Goal: Transaction & Acquisition: Purchase product/service

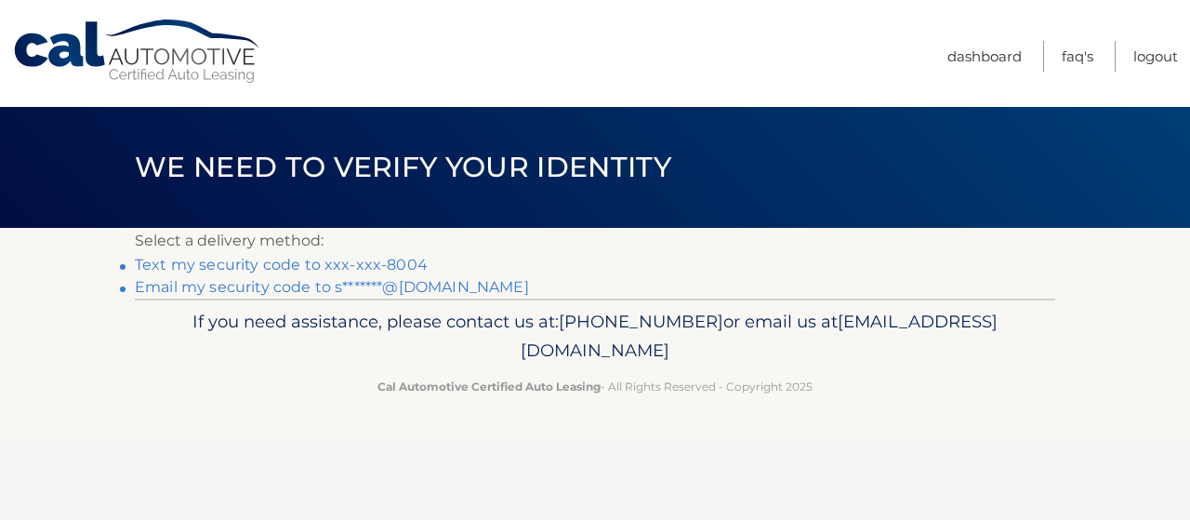
click at [279, 261] on link "Text my security code to xxx-xxx-8004" at bounding box center [281, 265] width 293 height 18
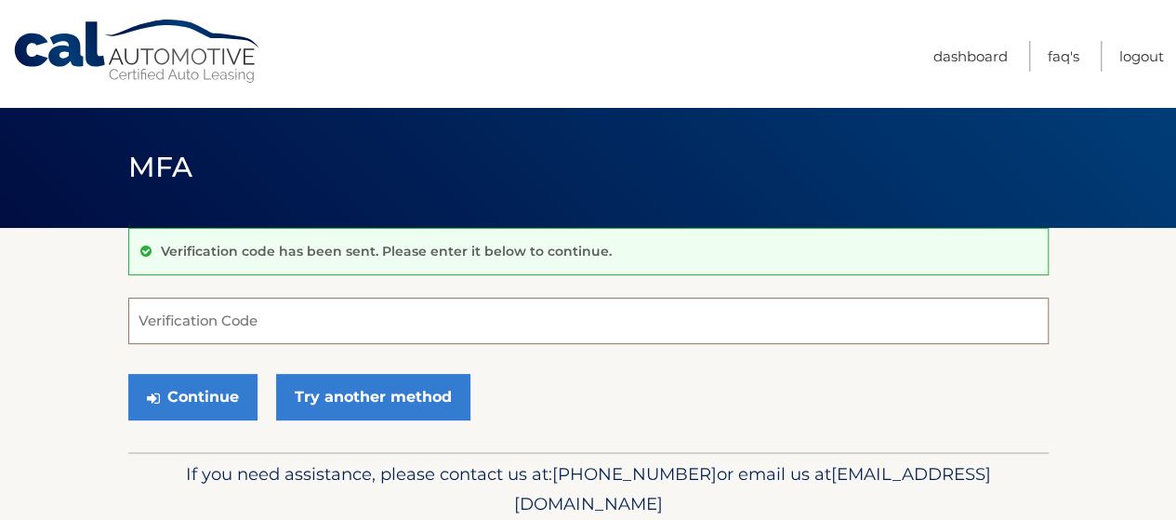
click at [208, 323] on input "Verification Code" at bounding box center [588, 320] width 920 height 46
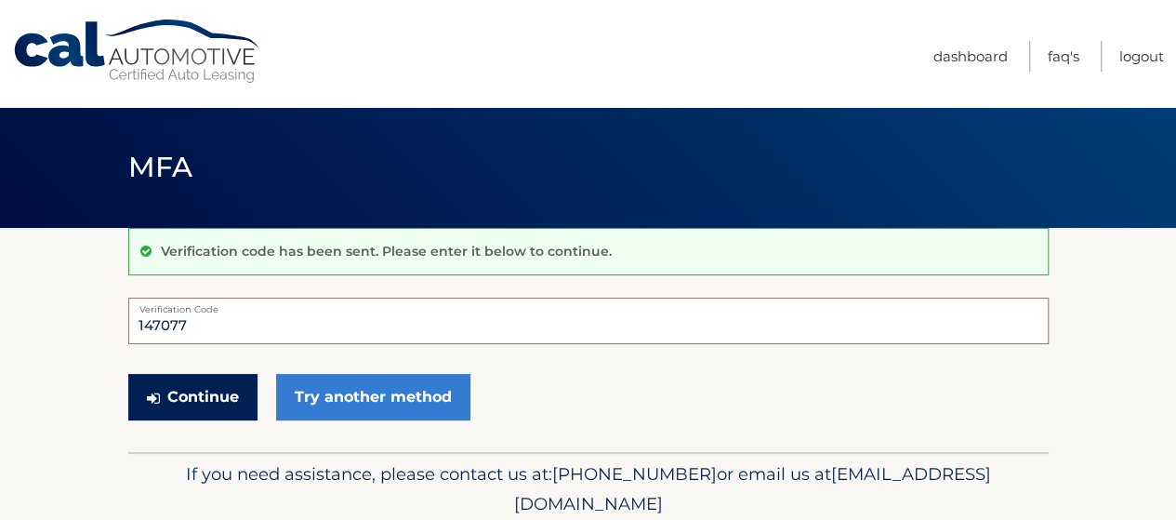
type input "147077"
click at [188, 404] on button "Continue" at bounding box center [192, 397] width 129 height 46
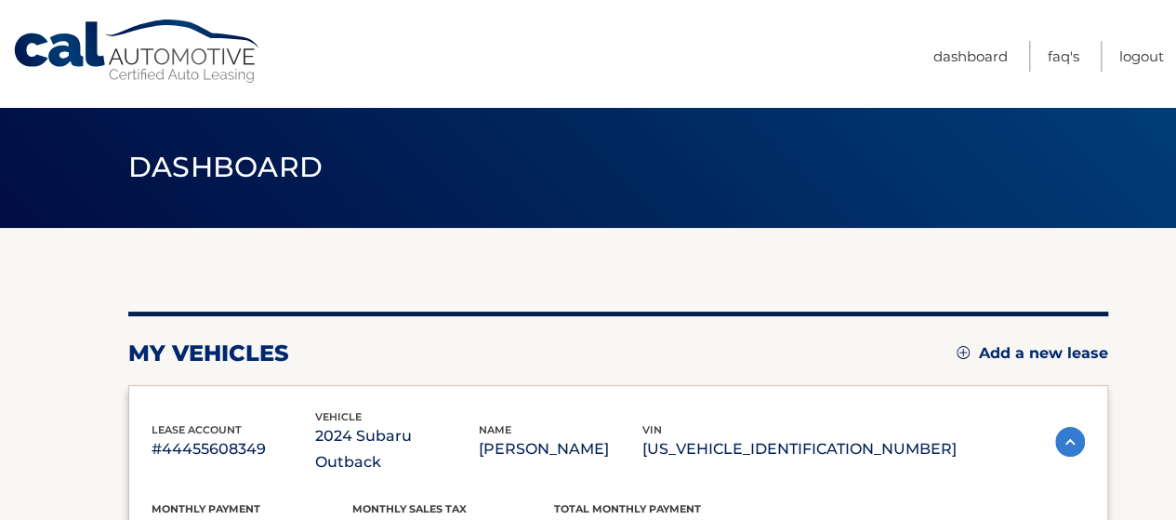
click at [479, 429] on p "2024 Subaru Outback" at bounding box center [397, 449] width 164 height 52
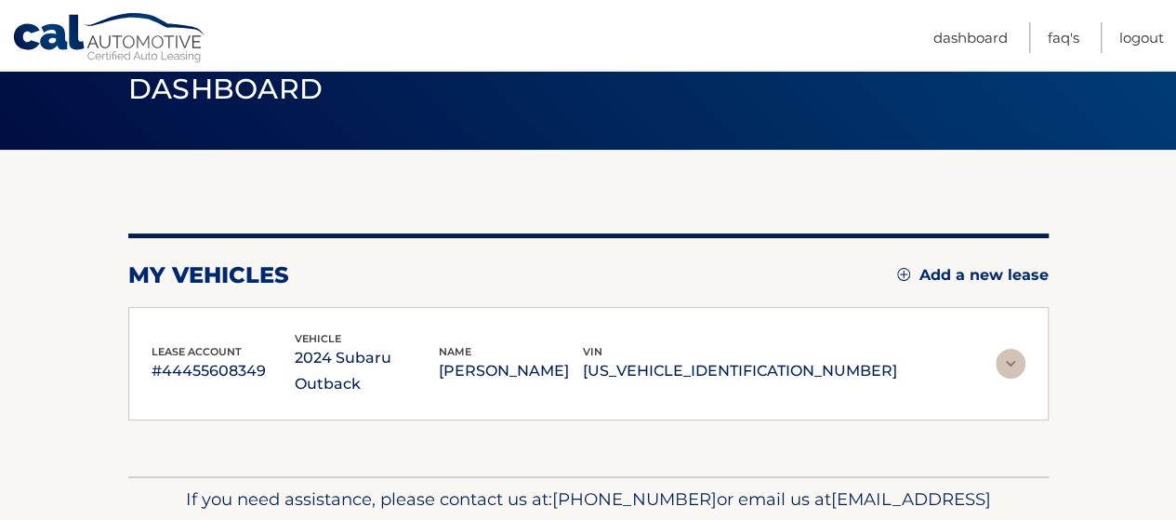
scroll to position [148, 0]
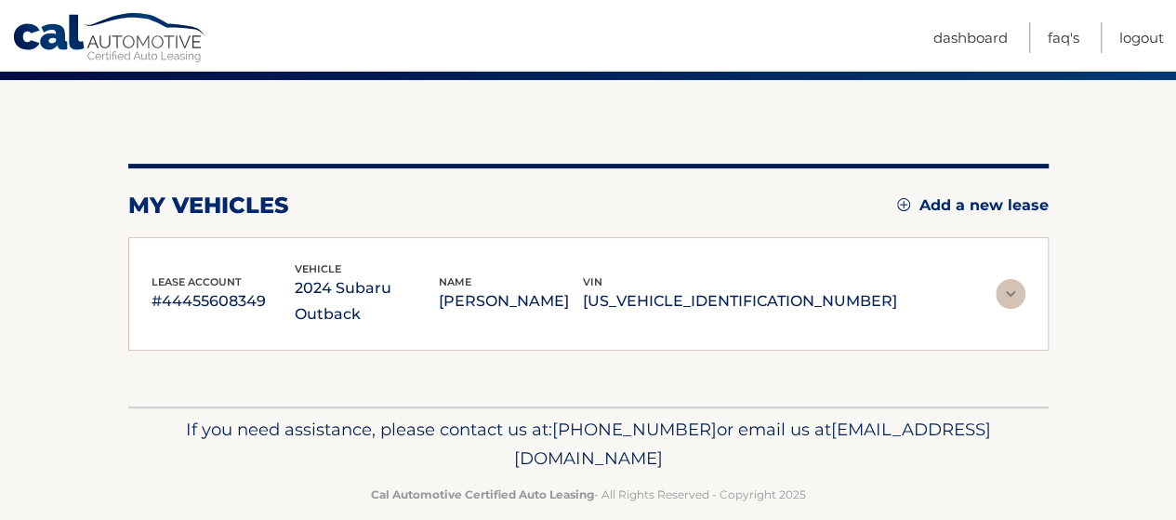
click at [1007, 279] on img at bounding box center [1011, 294] width 30 height 30
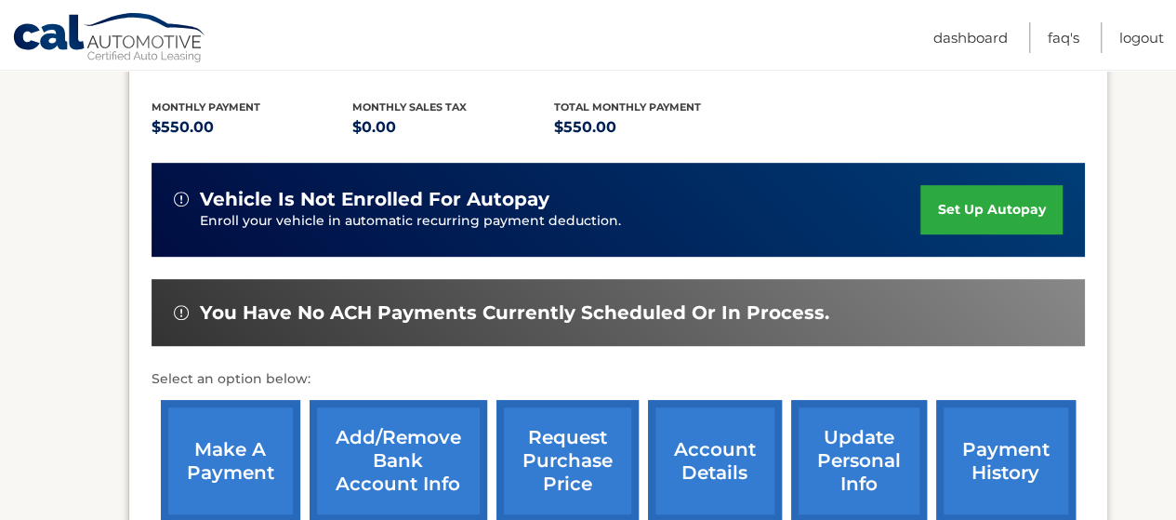
scroll to position [441, 0]
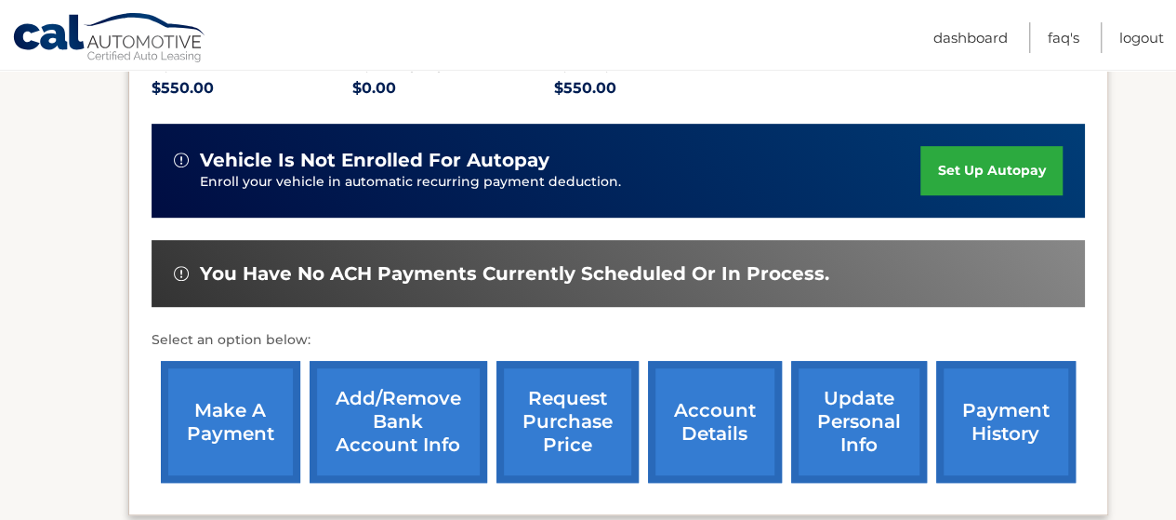
click at [218, 398] on link "make a payment" at bounding box center [230, 422] width 139 height 122
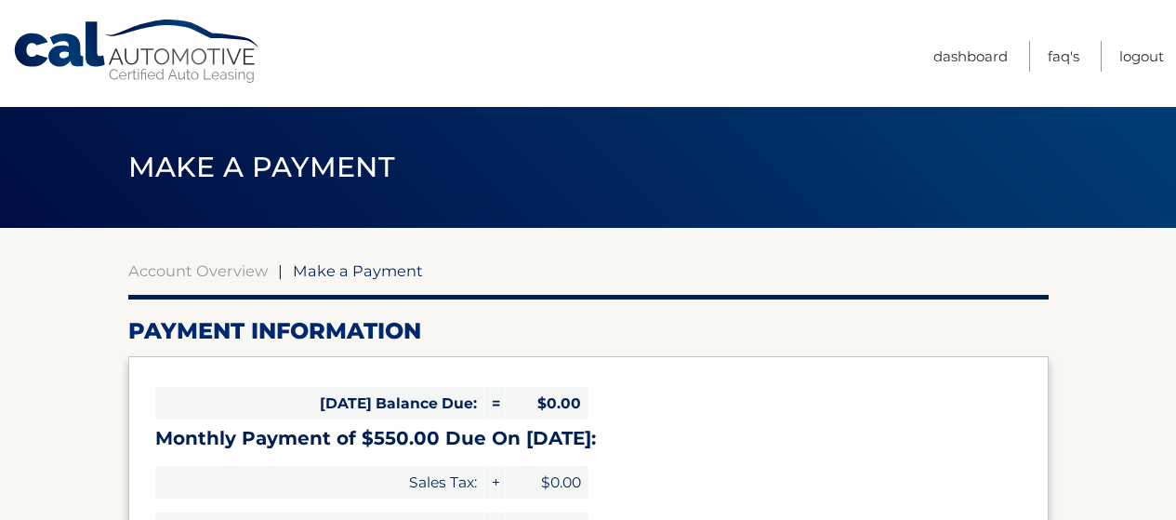
select select "YjUxNmNjMDgtMjRhYS00NGI5LWEzZTEtMDk2YmZmZDg2Y2Jl"
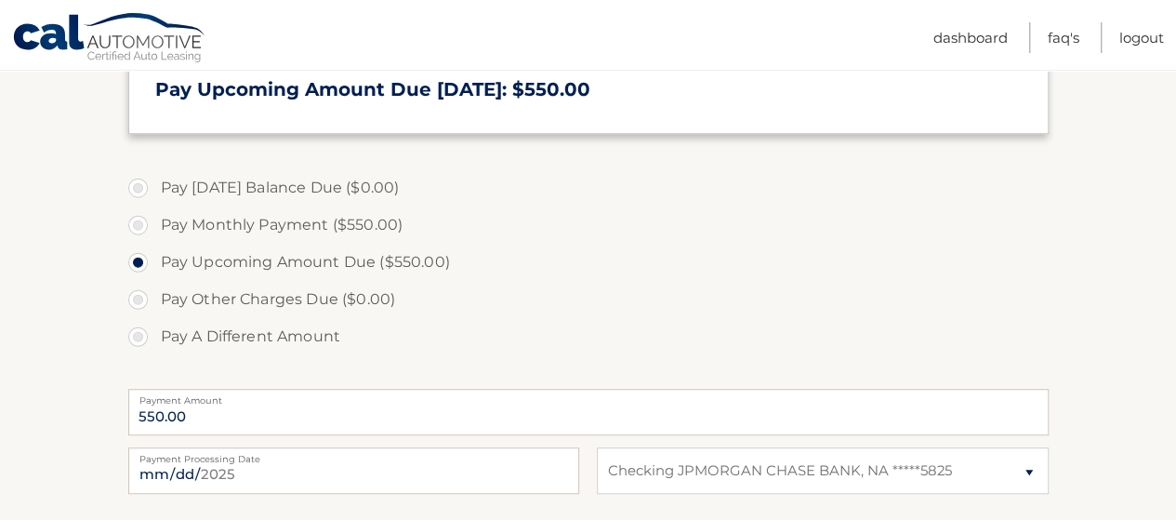
scroll to position [494, 0]
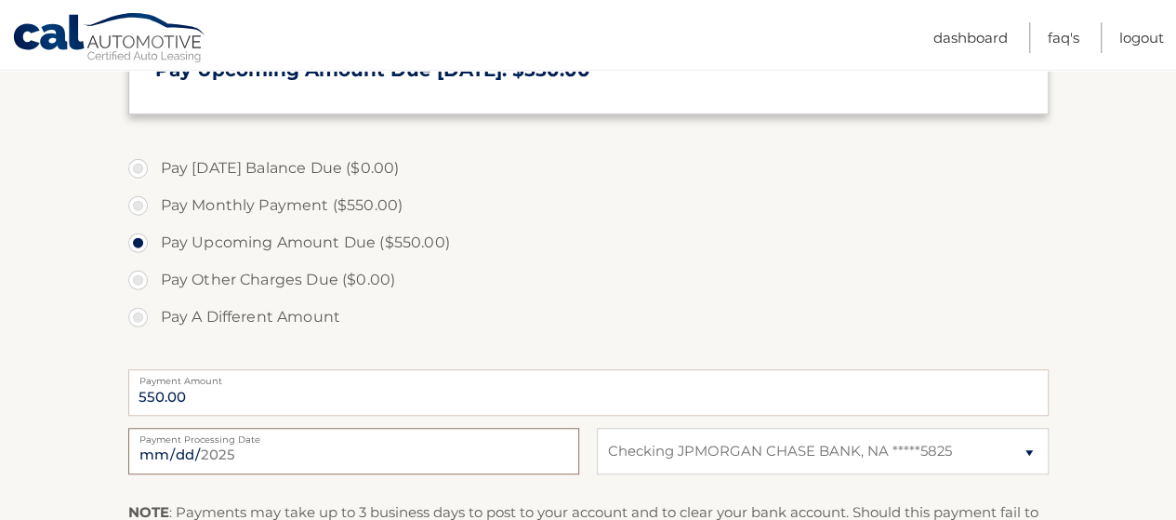
click at [225, 455] on input "2025-09-29" at bounding box center [353, 451] width 451 height 46
type input "2025-10-01"
click at [227, 351] on div "Pay Today's Balance Due ($0.00) Pay Monthly Payment ($550.00) Pay Upcoming Amou…" at bounding box center [588, 253] width 920 height 206
click at [530, 303] on label "Pay A Different Amount" at bounding box center [588, 316] width 920 height 37
click at [154, 303] on input "Pay A Different Amount" at bounding box center [145, 313] width 19 height 30
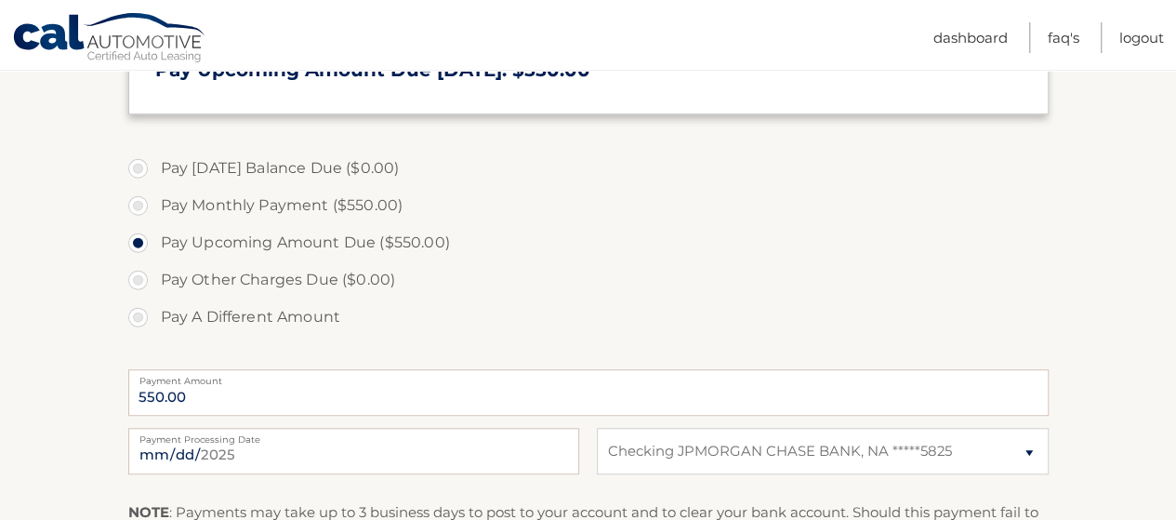
radio input "true"
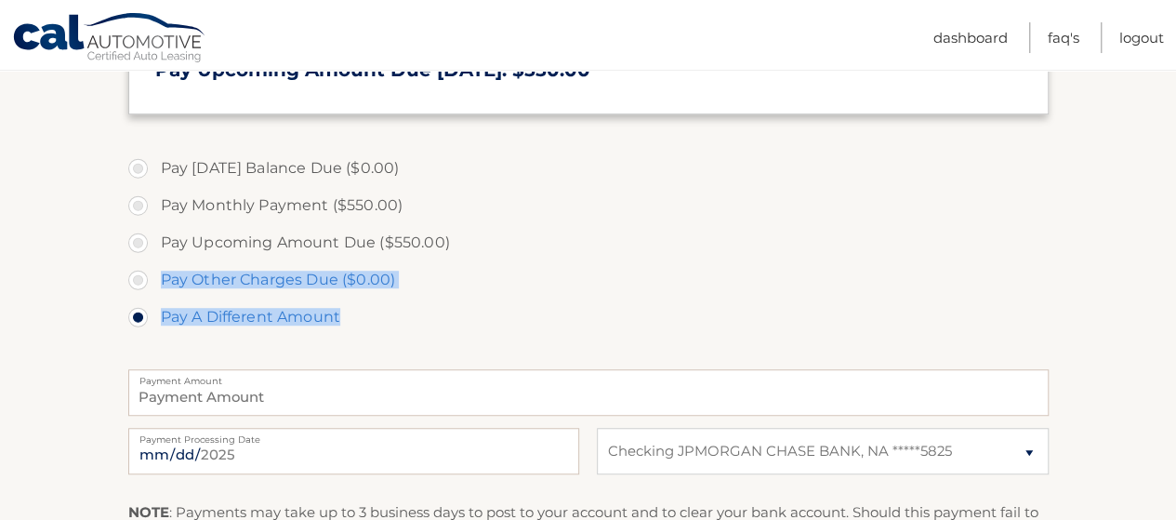
drag, startPoint x: 530, startPoint y: 303, endPoint x: 563, endPoint y: 249, distance: 63.5
click at [563, 249] on ul "Pay Today's Balance Due ($0.00) Pay Monthly Payment ($550.00) Pay Upcoming Amou…" at bounding box center [588, 243] width 920 height 186
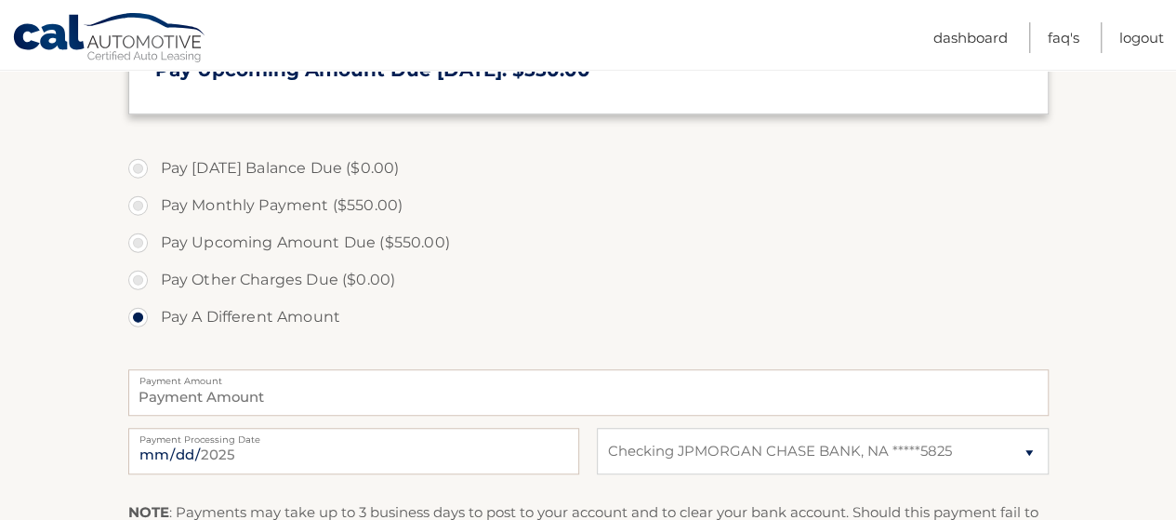
click at [73, 218] on section "Account Overview | Make a Payment Payment Information Today's Balance Due: = $0…" at bounding box center [588, 213] width 1176 height 959
click at [132, 214] on label "Pay Monthly Payment ($550.00)" at bounding box center [588, 205] width 920 height 37
click at [136, 214] on input "Pay Monthly Payment ($550.00)" at bounding box center [145, 202] width 19 height 30
radio input "true"
type input "550.00"
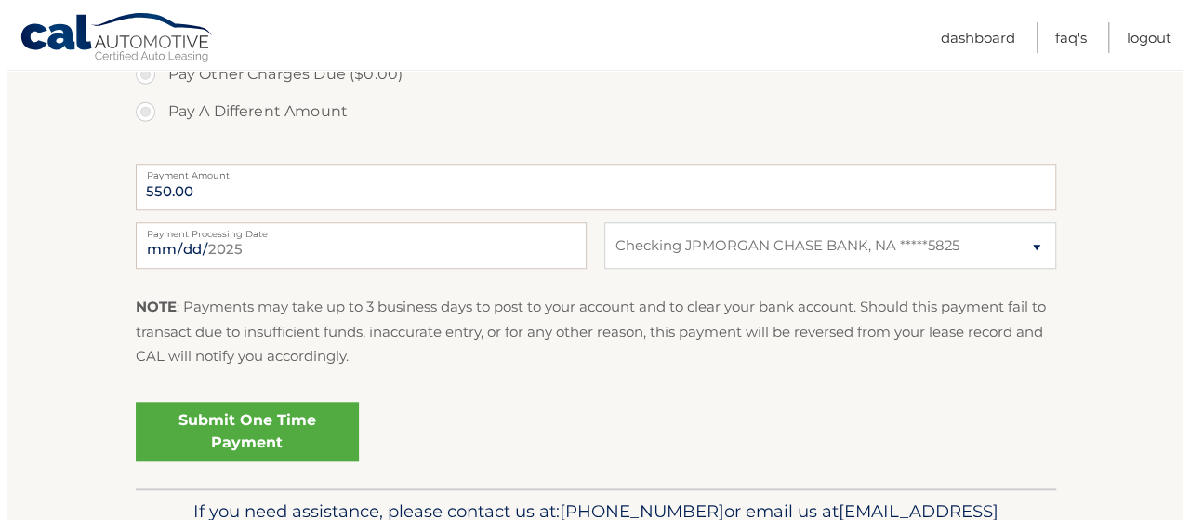
scroll to position [703, 0]
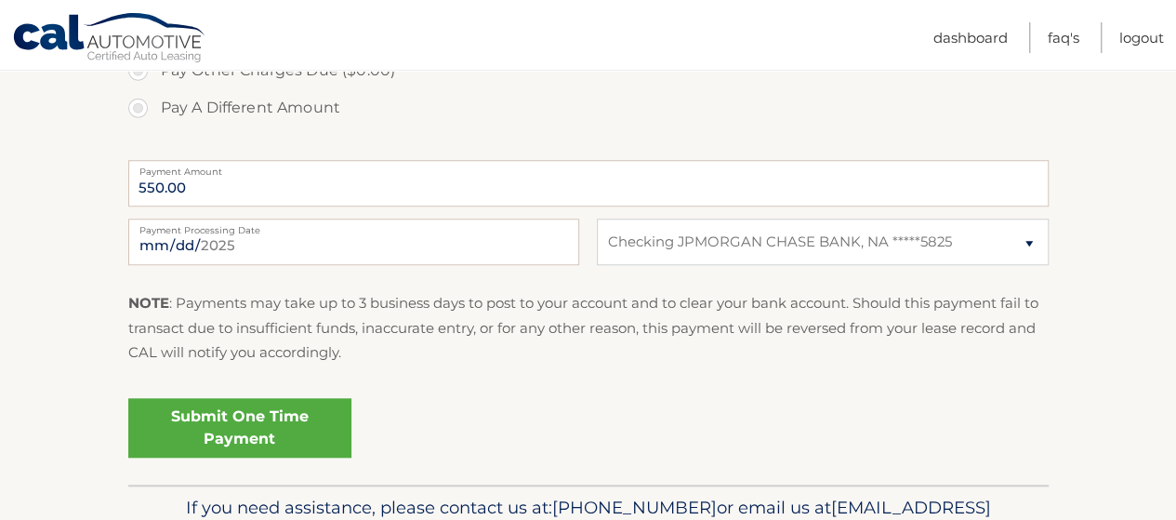
click at [271, 449] on link "Submit One Time Payment" at bounding box center [239, 427] width 223 height 59
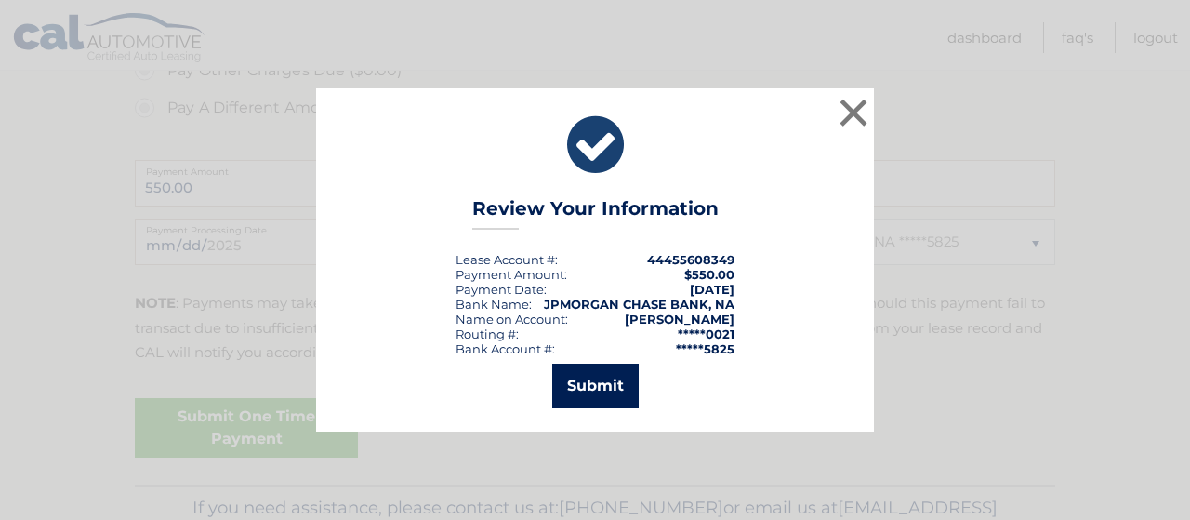
click at [576, 389] on button "Submit" at bounding box center [595, 385] width 86 height 45
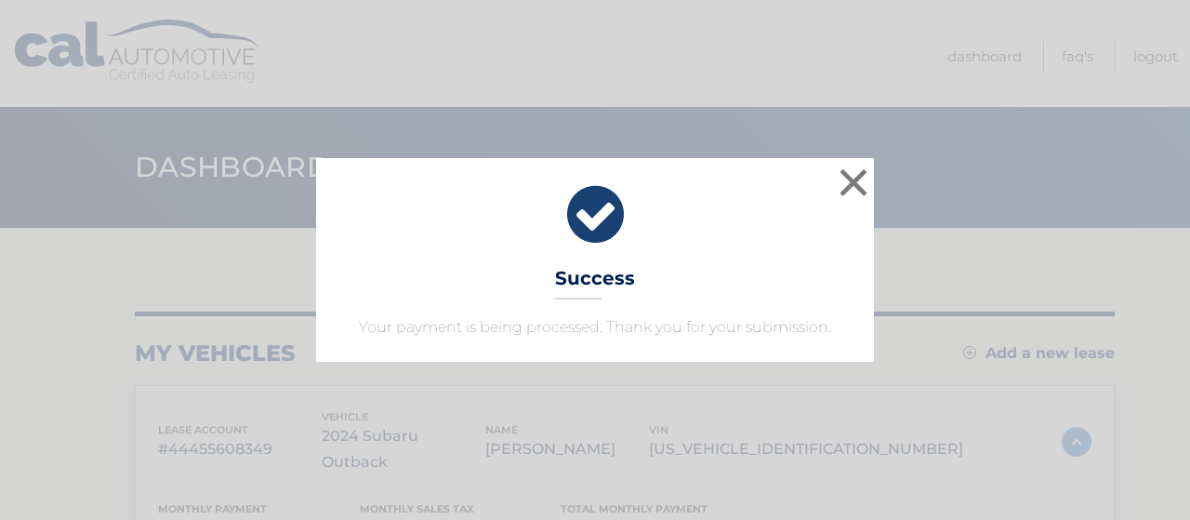
click at [1050, 150] on div "× Success Your payment is being processed. Thank you for your submission. Loadi…" at bounding box center [595, 260] width 1190 height 520
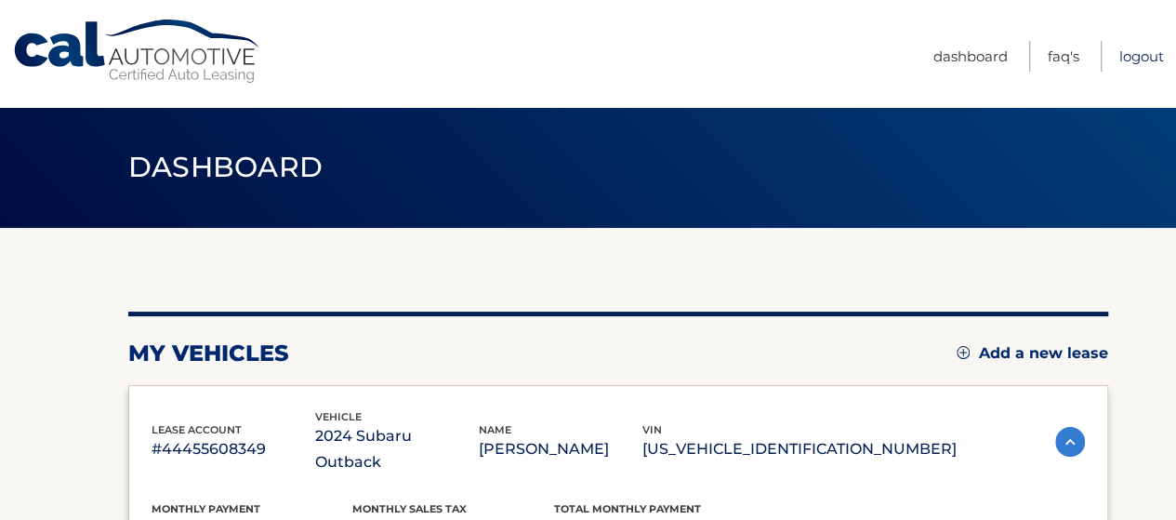
click at [1143, 53] on link "Logout" at bounding box center [1141, 56] width 45 height 31
